Goal: Information Seeking & Learning: Understand process/instructions

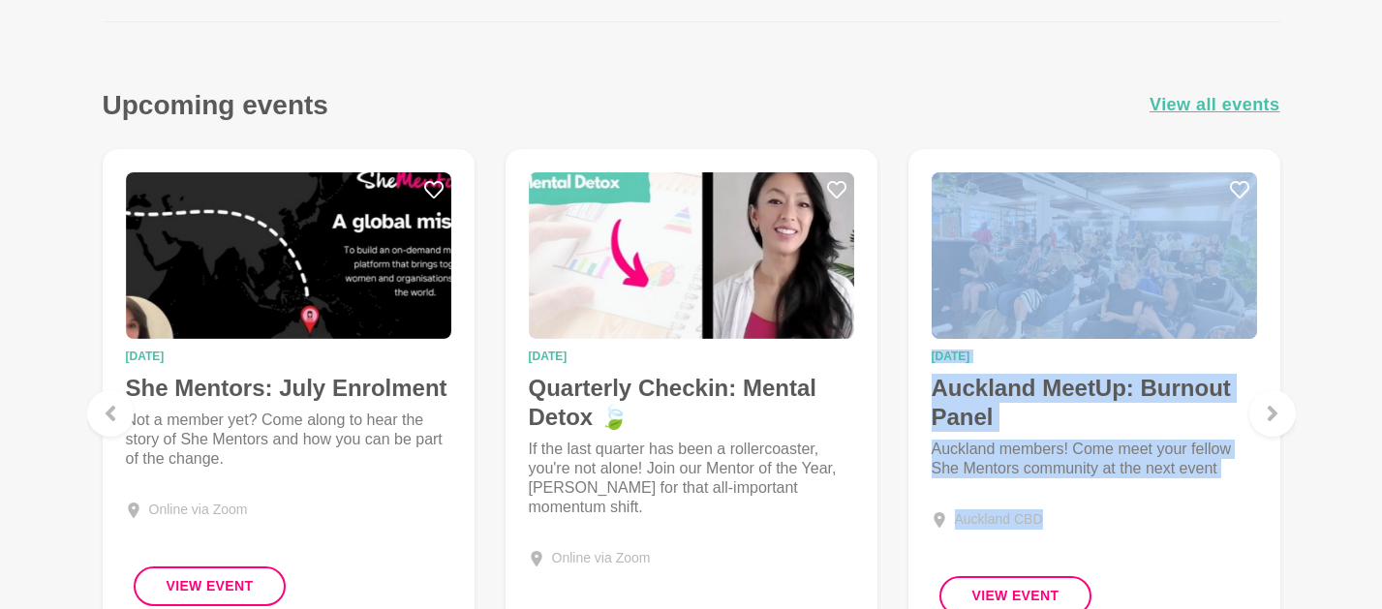
scroll to position [800, 0]
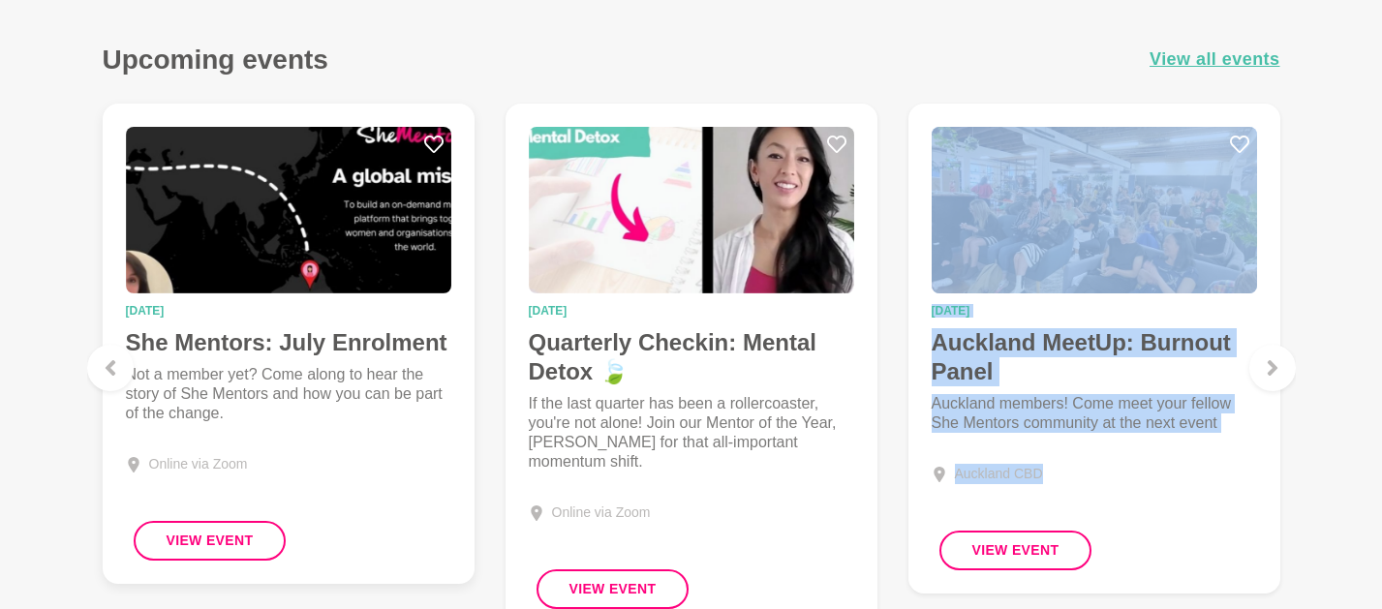
click at [374, 341] on h4 "She Mentors: July Enrolment" at bounding box center [288, 342] width 325 height 29
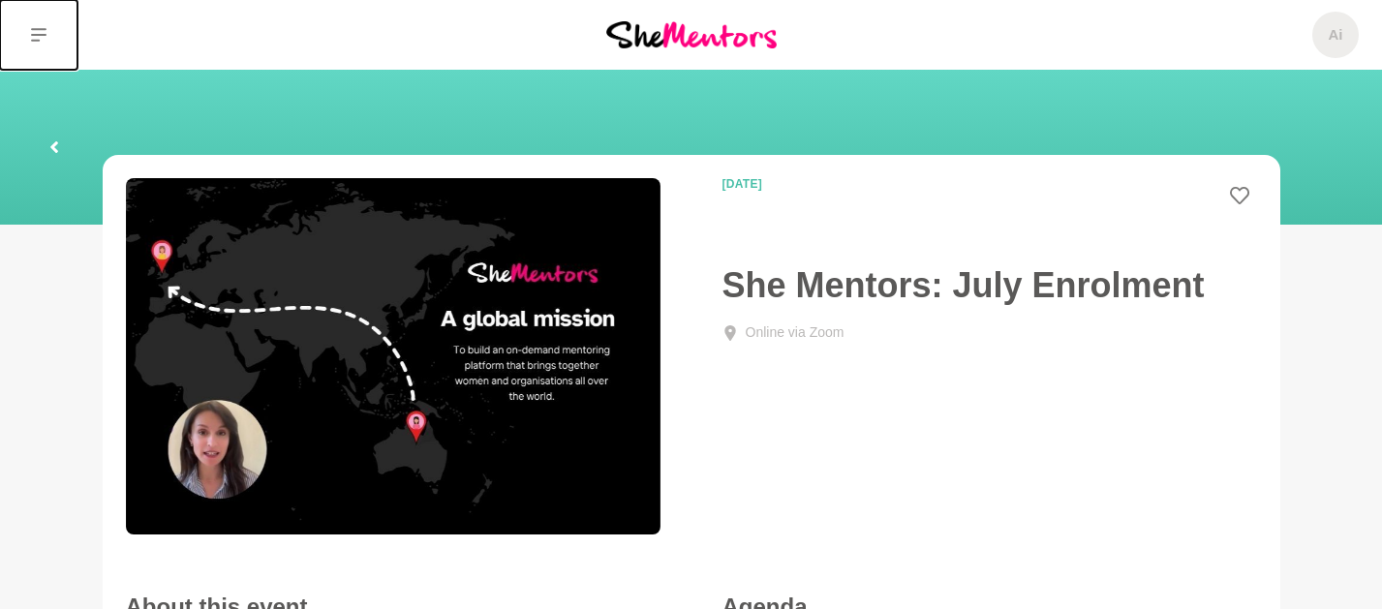
click at [36, 23] on button at bounding box center [38, 35] width 77 height 70
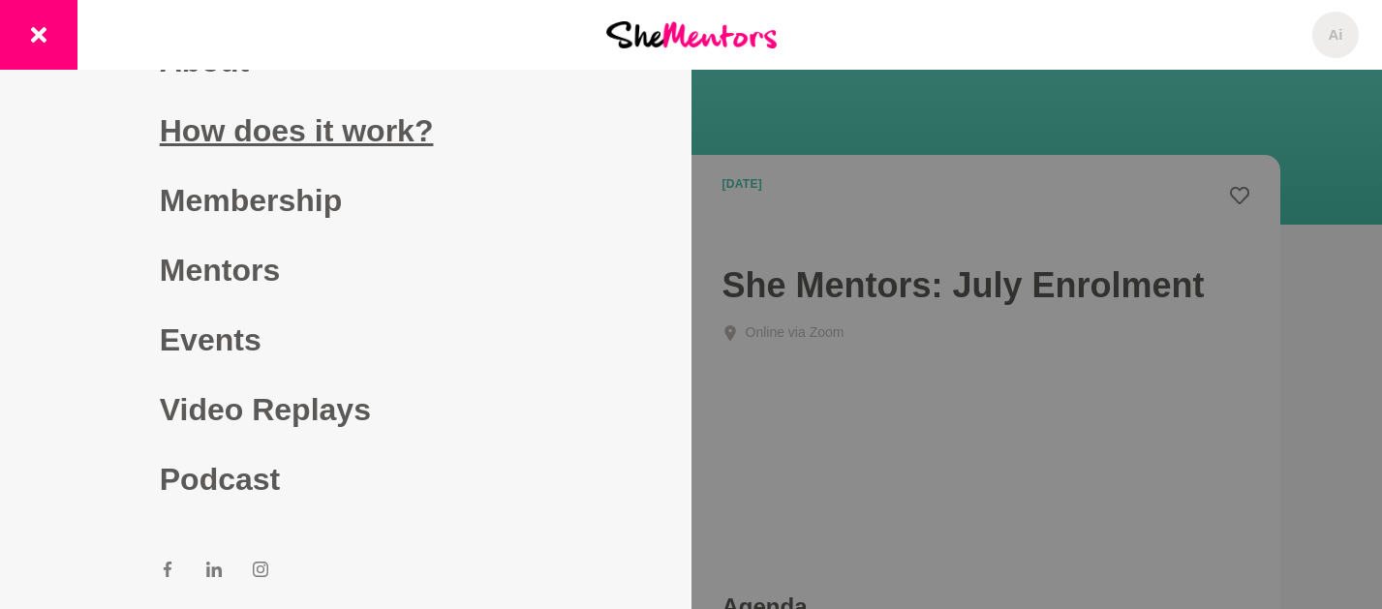
click at [196, 129] on link "How does it work?" at bounding box center [346, 131] width 372 height 70
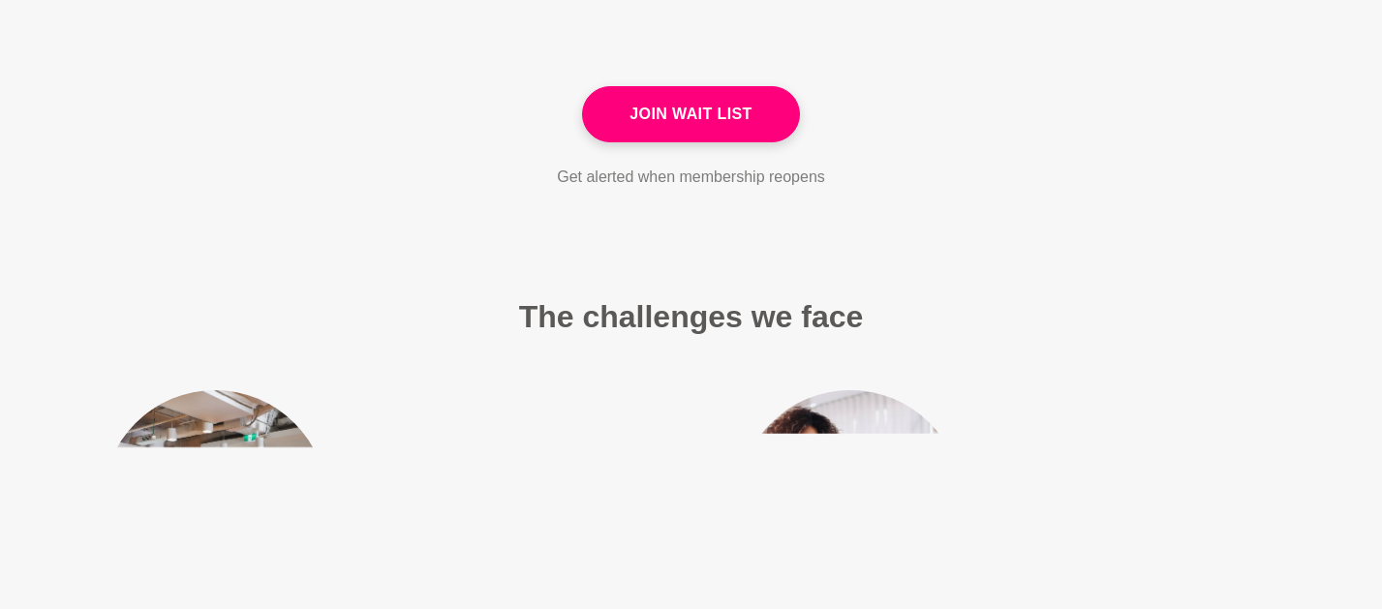
scroll to position [3040, 0]
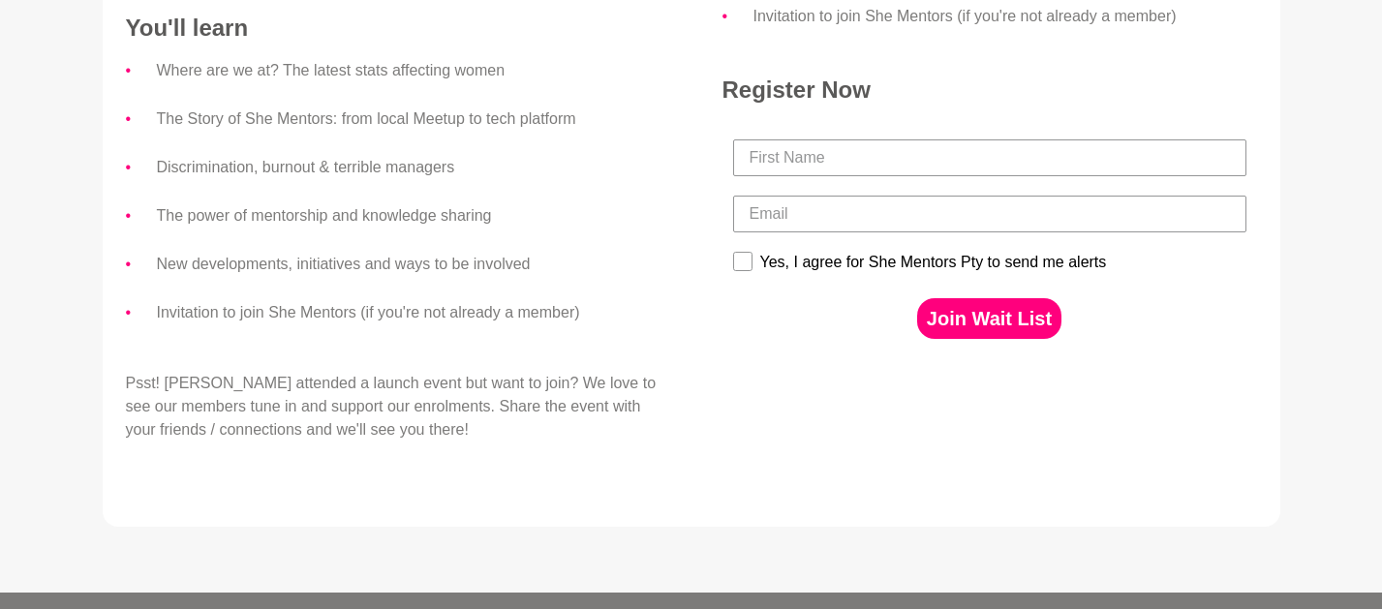
scroll to position [1057, 0]
